Goal: Task Accomplishment & Management: Use online tool/utility

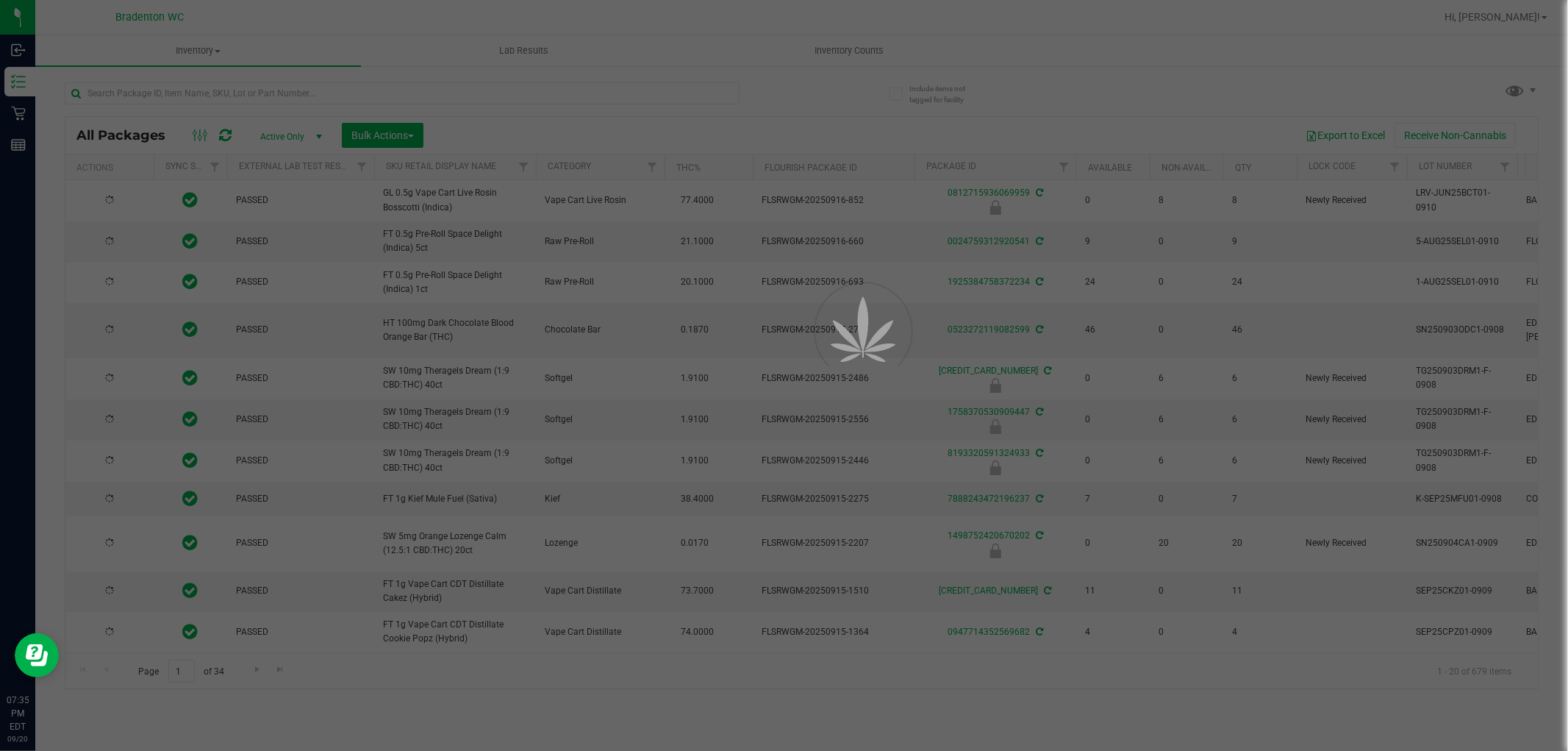
click at [362, 109] on div at bounding box center [784, 375] width 1568 height 751
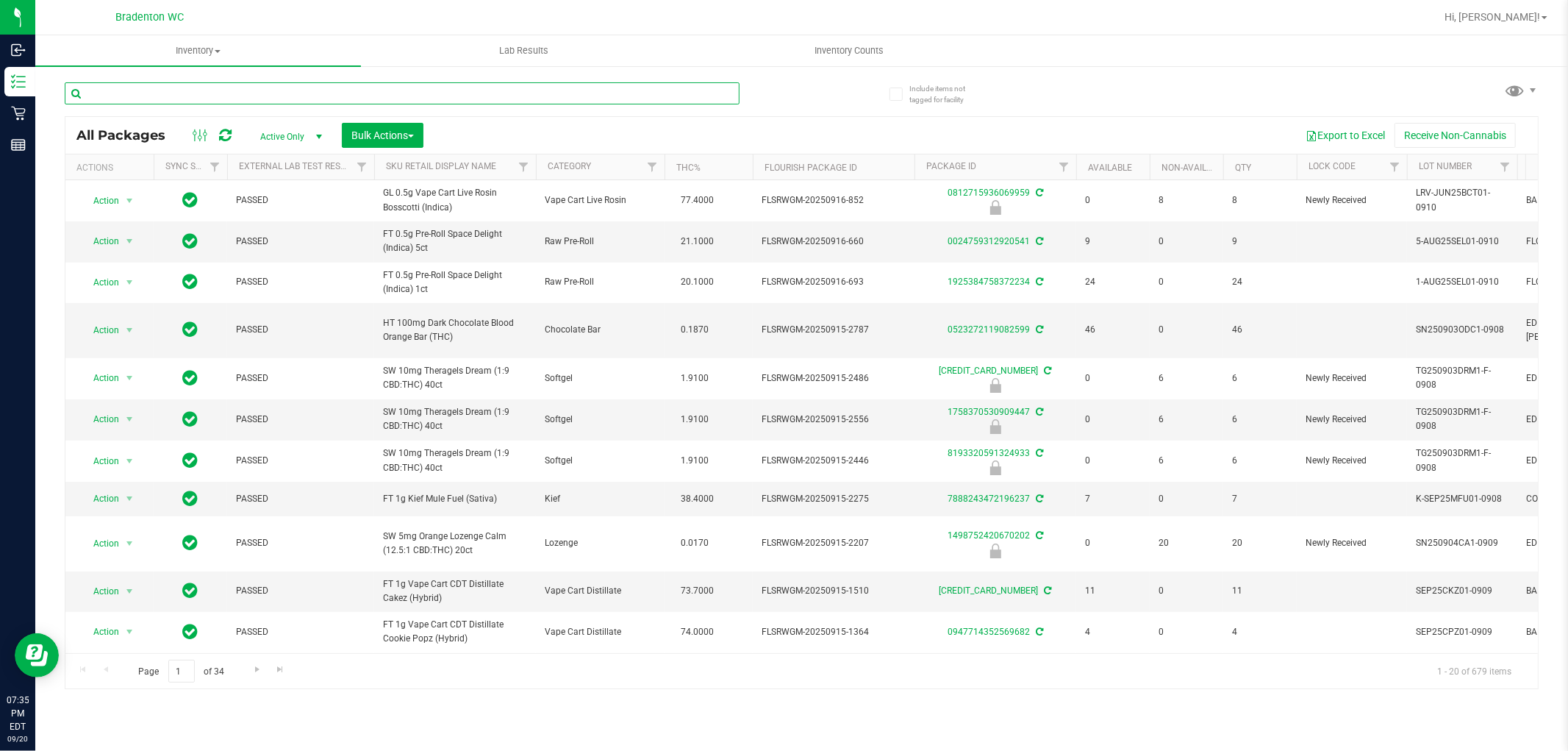
click at [380, 94] on input "text" at bounding box center [402, 93] width 675 height 22
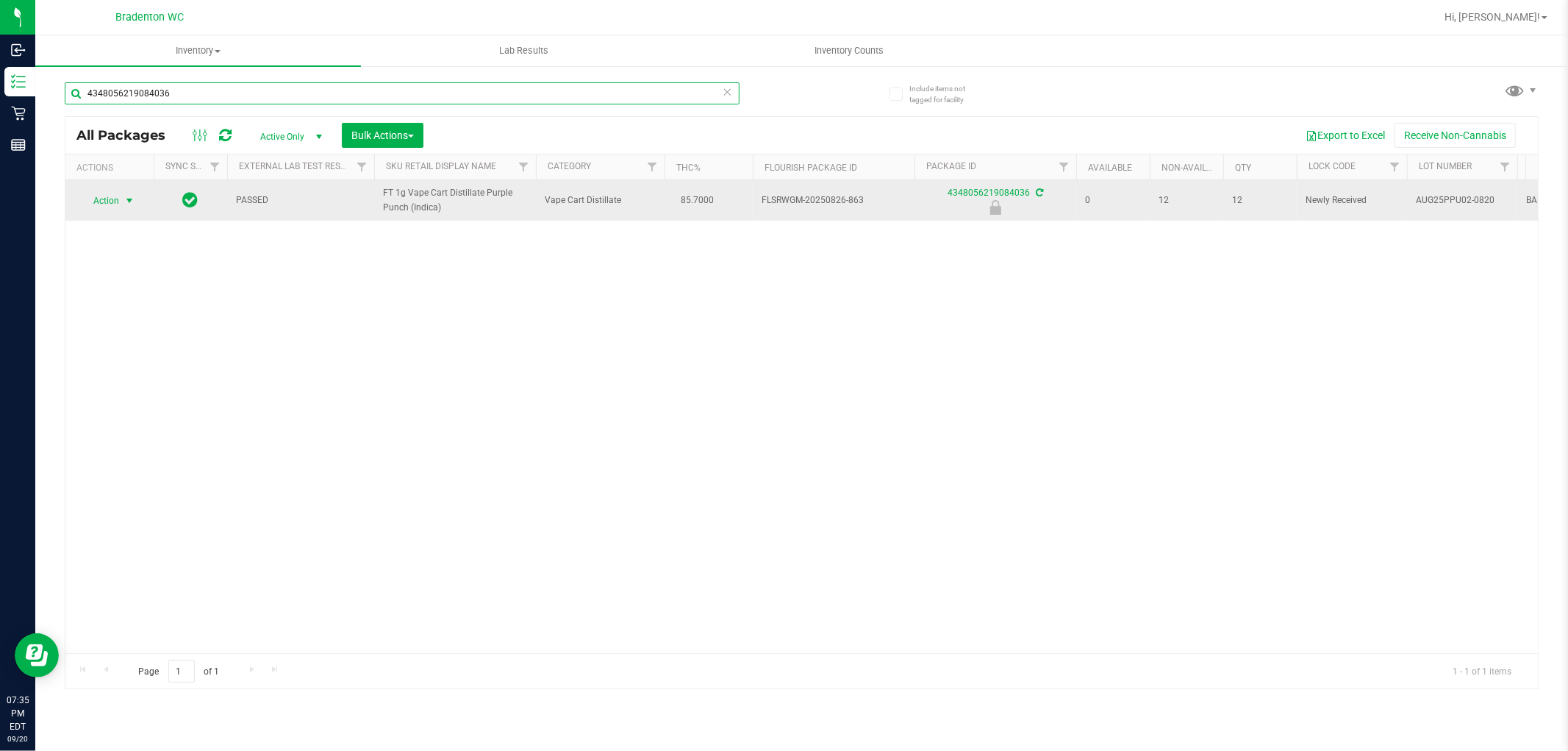
type input "4348056219084036"
click at [127, 195] on span "select" at bounding box center [129, 200] width 12 height 12
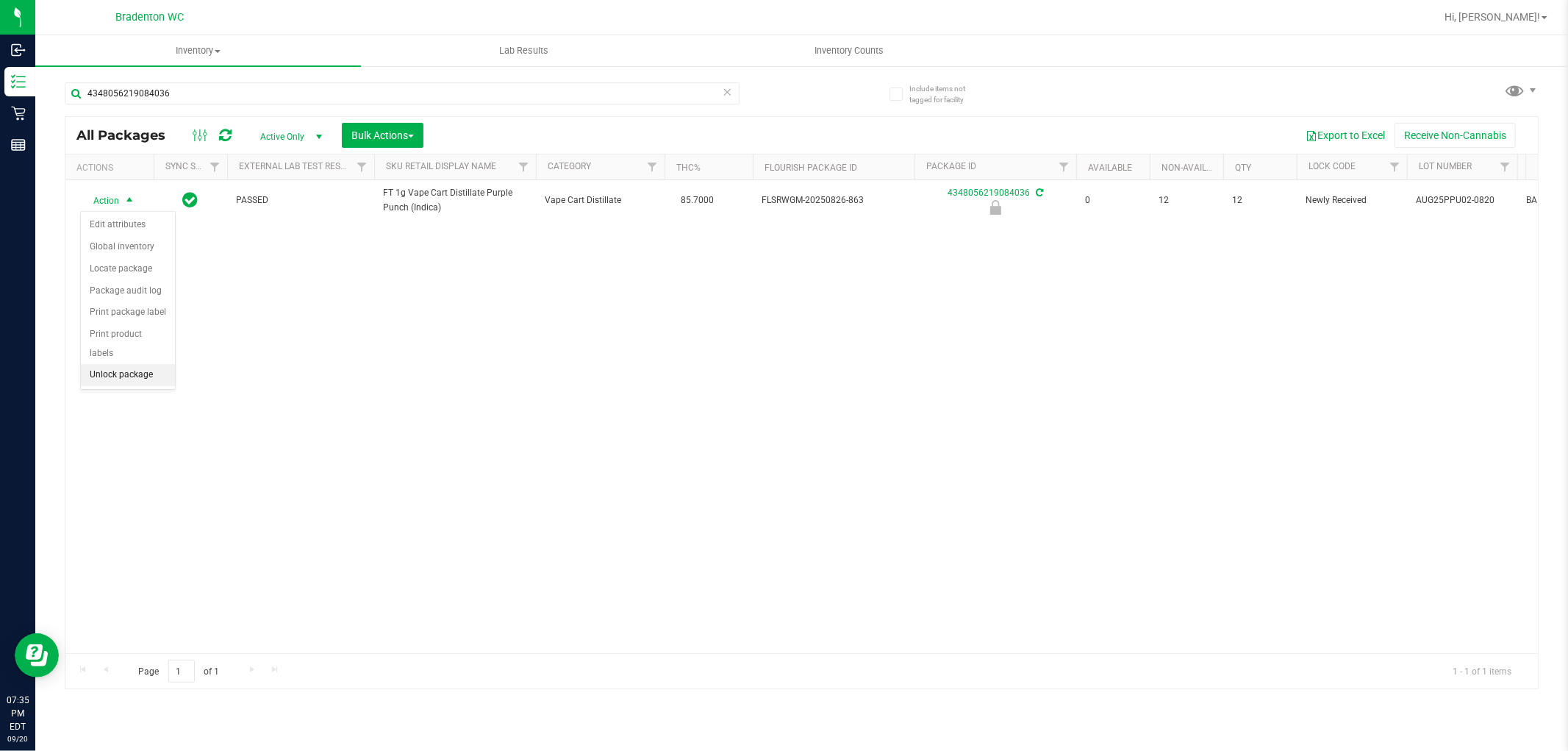
click at [155, 374] on li "Unlock package" at bounding box center [128, 375] width 94 height 22
